Goal: Transaction & Acquisition: Book appointment/travel/reservation

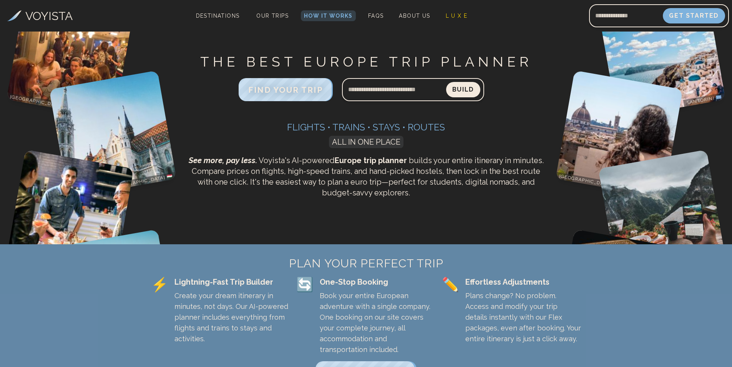
scroll to position [28, 0]
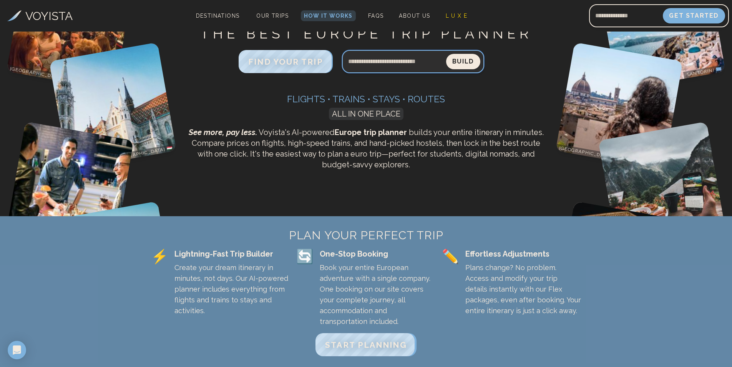
click at [383, 64] on input "Search query" at bounding box center [394, 61] width 104 height 18
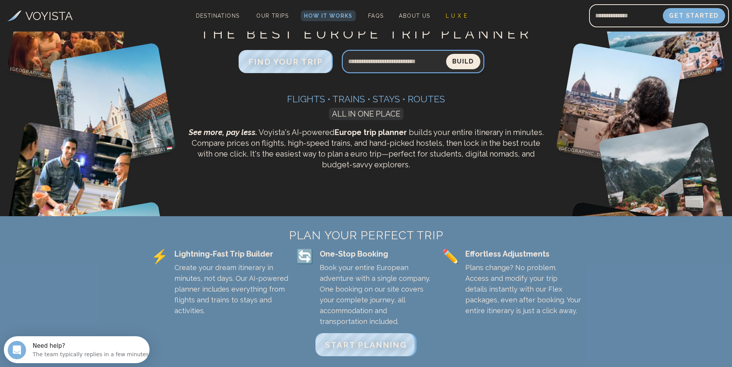
scroll to position [0, 0]
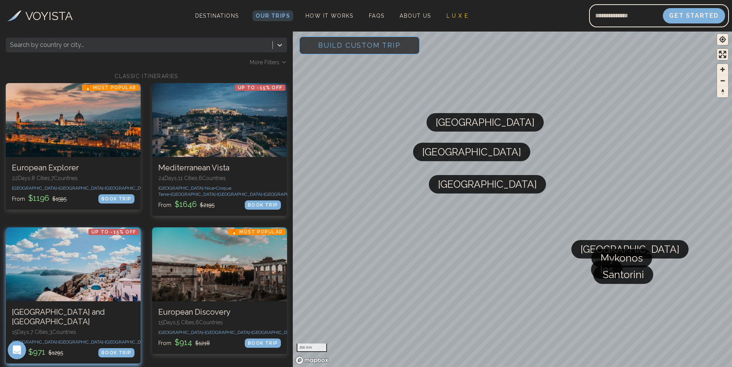
scroll to position [17, 0]
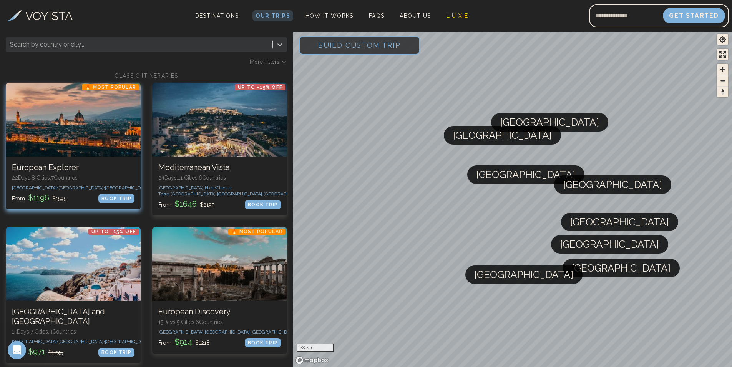
click at [78, 197] on div "🔥 Most Popular European Explorer 22 Days, 8 Cities, 7 Countr ies [GEOGRAPHIC_DA…" at bounding box center [73, 182] width 135 height 53
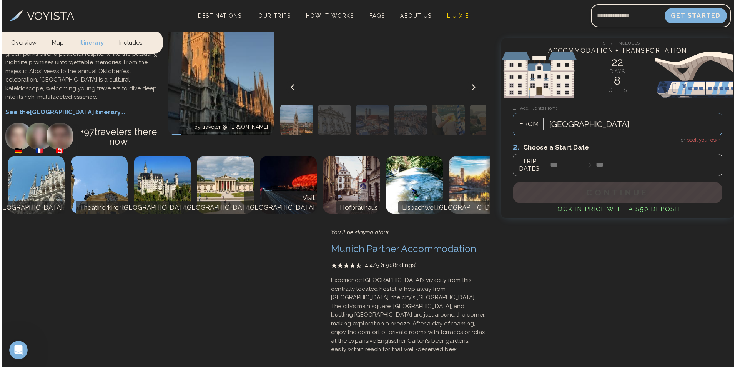
scroll to position [1442, 0]
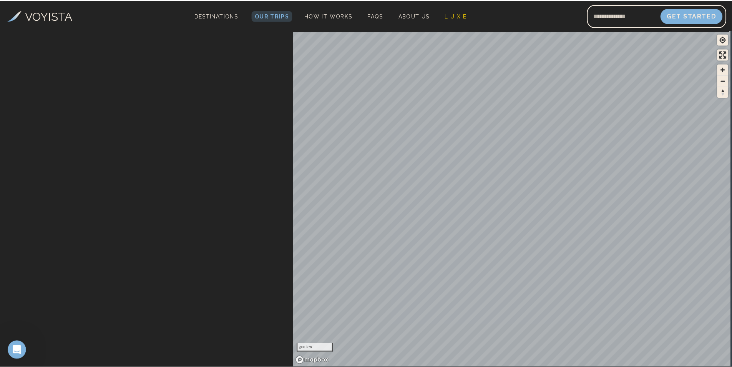
scroll to position [17, 0]
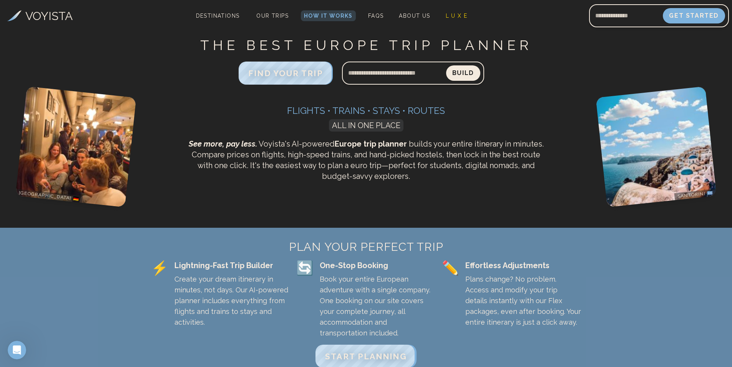
scroll to position [28, 0]
